Goal: Navigation & Orientation: Find specific page/section

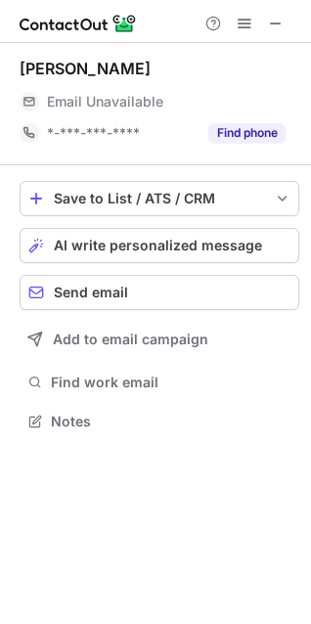
scroll to position [408, 311]
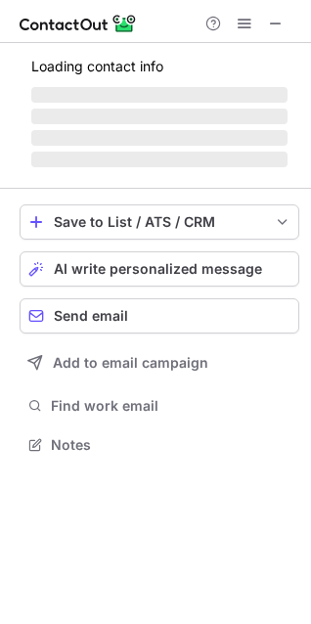
scroll to position [443, 311]
